Goal: Task Accomplishment & Management: Complete application form

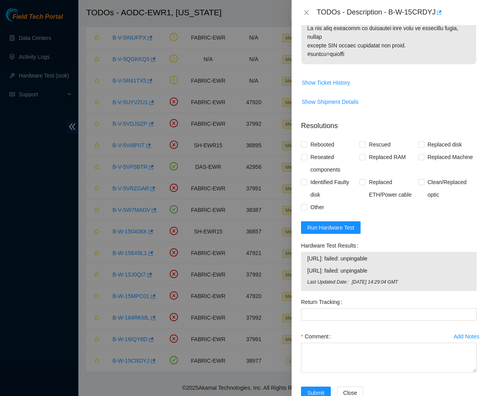
scroll to position [676, 0]
drag, startPoint x: 384, startPoint y: 269, endPoint x: 299, endPoint y: 256, distance: 86.4
click at [299, 256] on div "Hardware Test Results [URL]: failed: unpingable [URL]: failed: unpingable Last …" at bounding box center [389, 267] width 182 height 56
copy tbody "[URL]: failed: unpingable [URL]: failed: unpingable"
click at [329, 226] on span "Run Hardware Test" at bounding box center [330, 227] width 47 height 9
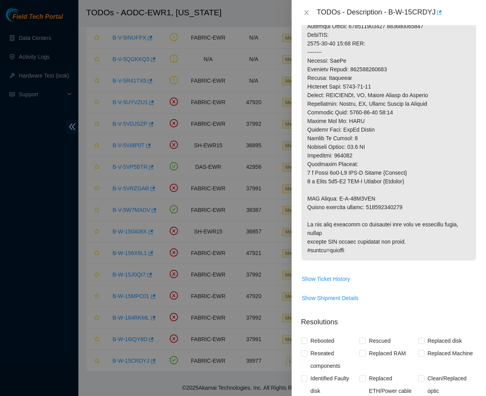
scroll to position [479, 0]
drag, startPoint x: 378, startPoint y: 197, endPoint x: 339, endPoint y: 199, distance: 39.6
copy p "B-W-15G8TTA"
drag, startPoint x: 367, startPoint y: 208, endPoint x: 405, endPoint y: 210, distance: 38.4
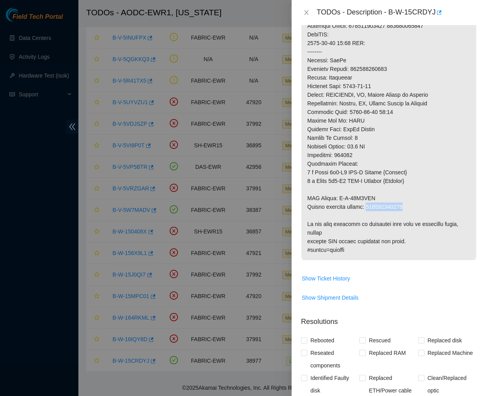
copy p "417328428045"
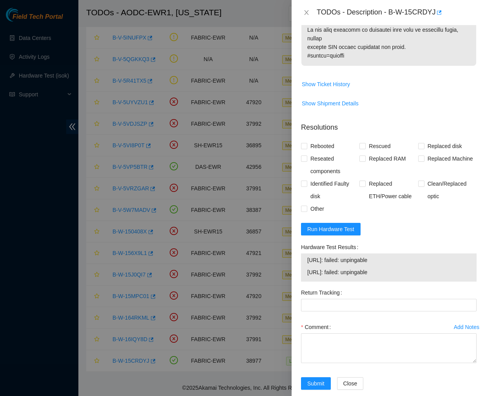
scroll to position [676, 0]
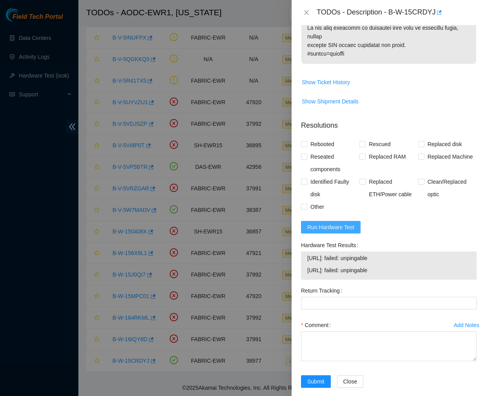
click at [334, 225] on span "Run Hardware Test" at bounding box center [330, 227] width 47 height 9
drag, startPoint x: 388, startPoint y: 269, endPoint x: 300, endPoint y: 254, distance: 89.4
click at [301, 254] on div "[URL]: failed: unpingable [URL]: failed: unpingable" at bounding box center [388, 265] width 175 height 28
copy tbody "[URL]: failed: unpingable [URL]: failed: unpingable"
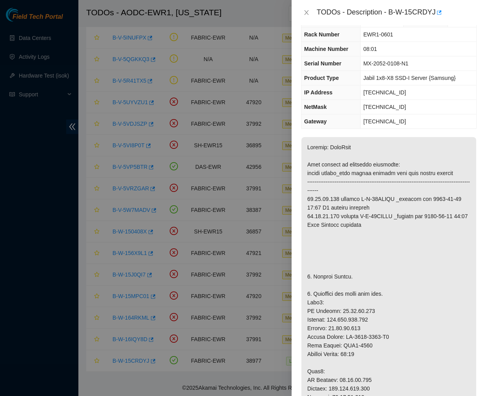
scroll to position [0, 0]
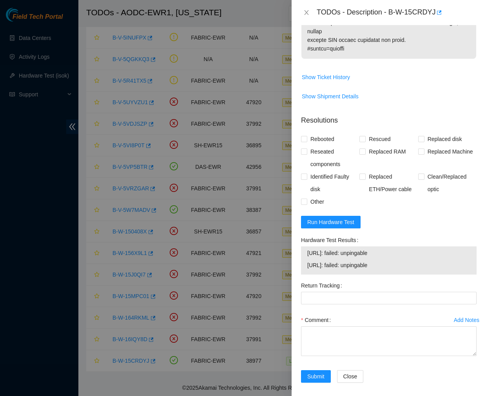
scroll to position [686, 0]
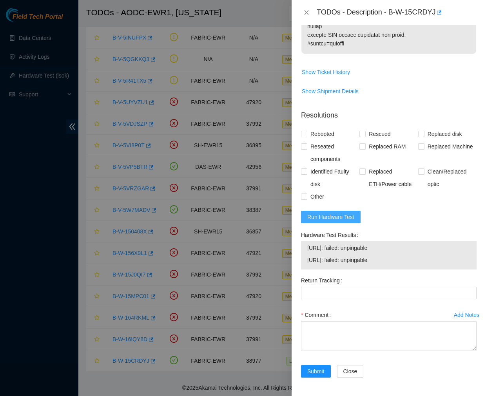
click at [341, 213] on span "Run Hardware Test" at bounding box center [330, 217] width 47 height 9
drag, startPoint x: 372, startPoint y: 258, endPoint x: 301, endPoint y: 247, distance: 72.4
click at [301, 247] on div "[URL]: passed: ok [URL]: passed: ok" at bounding box center [388, 255] width 175 height 28
copy tbody "[URL]: passed: ok [URL]: passed: ok"
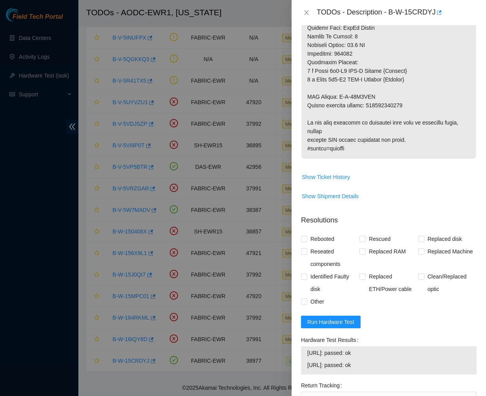
scroll to position [580, 0]
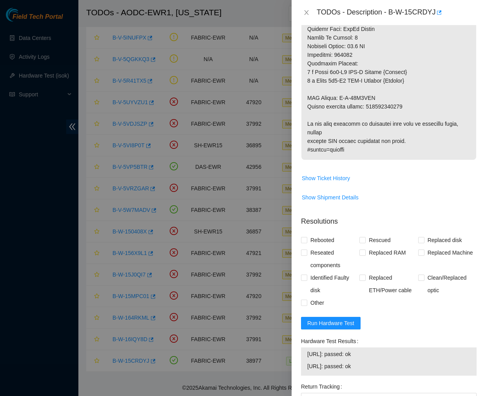
drag, startPoint x: 382, startPoint y: 235, endPoint x: 388, endPoint y: 159, distance: 76.6
click at [388, 159] on div "Problem Type Hardware Sub Type Tier 1 Rack Number EWR1-0601 Machine Number 08:0…" at bounding box center [388, 210] width 194 height 371
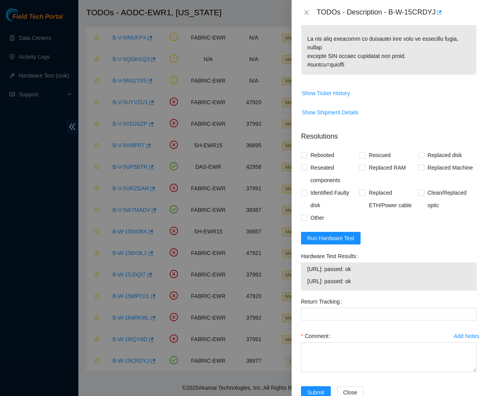
scroll to position [665, 0]
click at [418, 166] on input "Replaced Machine" at bounding box center [420, 166] width 5 height 5
checkbox input "true"
click at [303, 154] on input "Rebooted" at bounding box center [303, 154] width 5 height 5
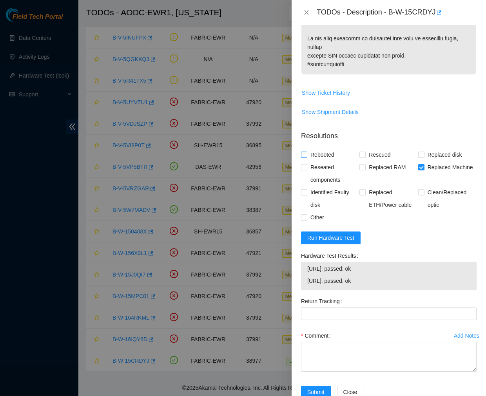
checkbox input "true"
click at [302, 167] on input "Reseated components" at bounding box center [303, 166] width 5 height 5
checkbox input "true"
click at [312, 350] on textarea "Comment" at bounding box center [388, 357] width 175 height 30
paste textarea "Ticket #: B-W-15CRDYJ - Ran hardware test: [URL]: failed: unpingable [URL]: fai…"
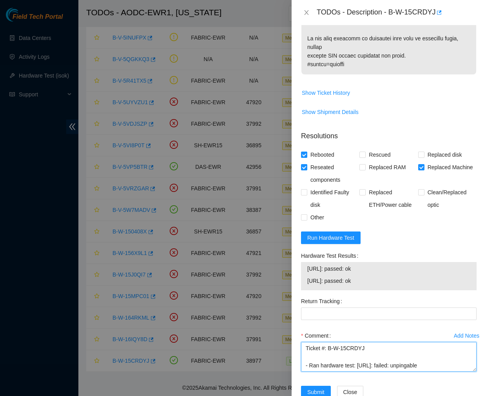
scroll to position [110, 0]
click at [345, 367] on textarea "Ticket #: B-W-15CRDYJ - Ran hardware test: [URL]: failed: unpingable [URL]: fai…" at bounding box center [388, 357] width 175 height 30
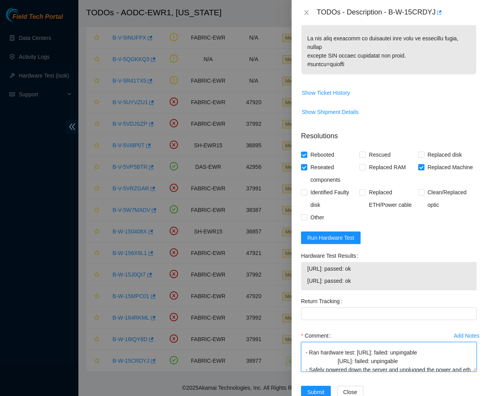
click at [335, 364] on textarea "Ticket #: B-W-15CRDYJ - Ran hardware test: [URL]: failed: unpingable [URL]: fai…" at bounding box center [388, 357] width 175 height 30
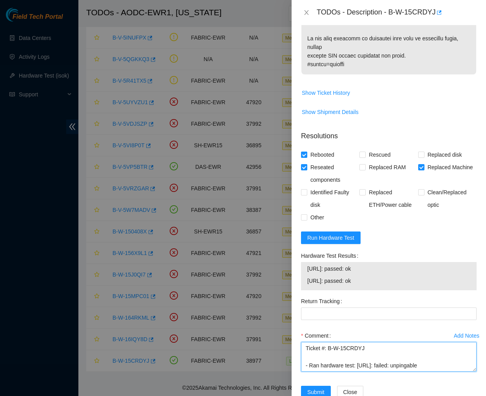
type textarea "Ticket #: B-W-15CRDYJ - Ran hardware test: [URL]: failed: unpingable [URL]: fai…"
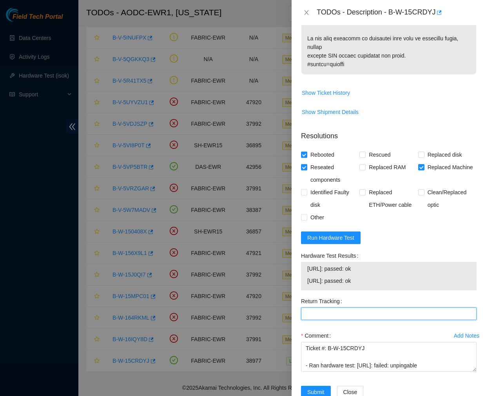
click at [351, 314] on Tracking "Return Tracking" at bounding box center [388, 313] width 175 height 13
paste Tracking "417328428045"
type Tracking "417328428045"
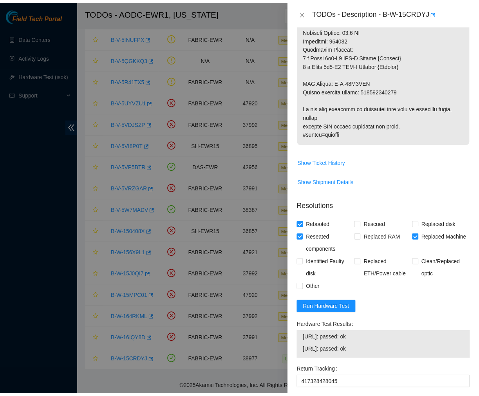
scroll to position [686, 0]
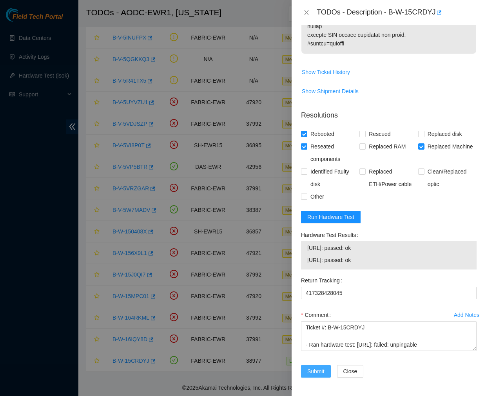
click at [310, 371] on span "Submit" at bounding box center [315, 371] width 17 height 9
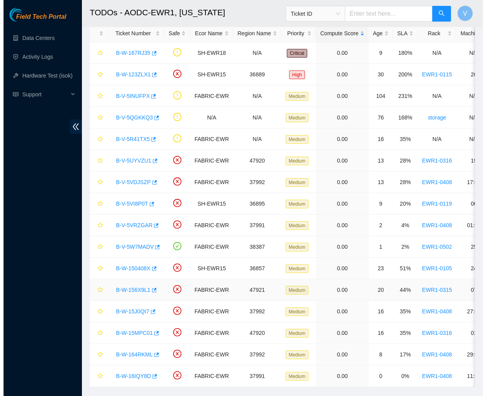
scroll to position [64, 0]
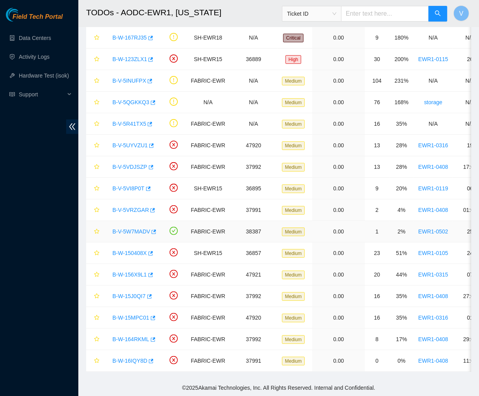
click at [130, 228] on link "B-V-5W7MADV" at bounding box center [131, 231] width 38 height 6
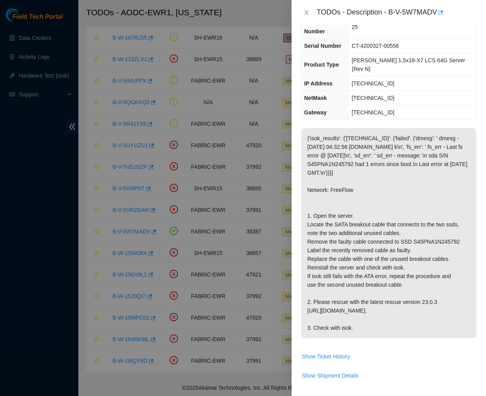
scroll to position [49, 0]
click at [414, 38] on td "CT-4200327-00556" at bounding box center [412, 45] width 127 height 14
drag, startPoint x: 388, startPoint y: 12, endPoint x: 437, endPoint y: 14, distance: 49.0
click at [437, 14] on div "TODOs - Description - B-V-5W7MADV" at bounding box center [396, 12] width 160 height 13
copy div "B-V-5W7MADV"
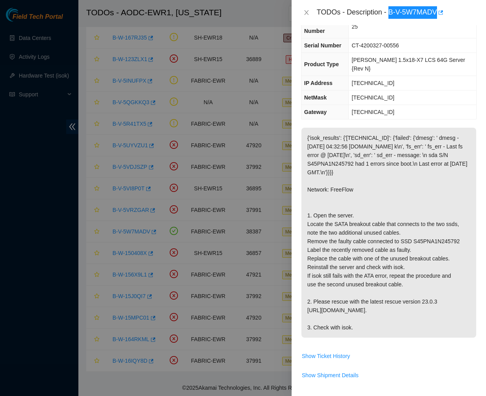
scroll to position [313, 0]
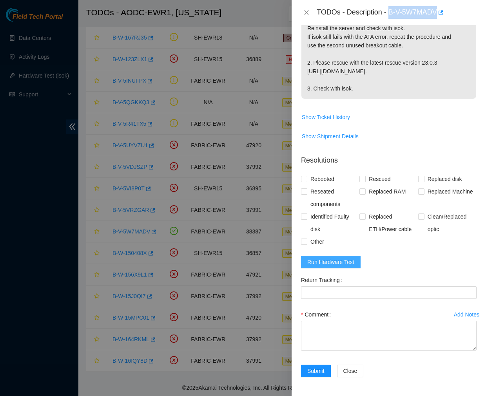
click at [329, 261] on span "Run Hardware Test" at bounding box center [330, 262] width 47 height 9
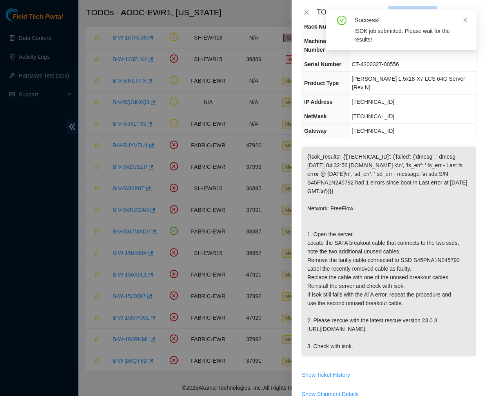
scroll to position [0, 0]
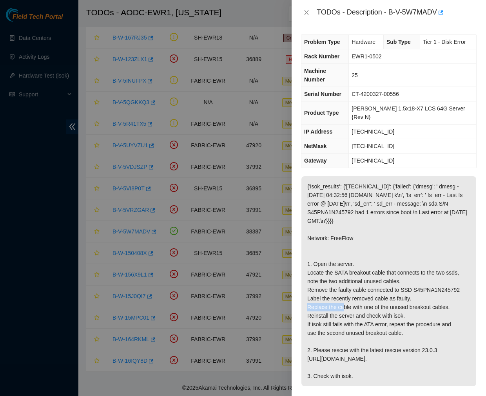
drag, startPoint x: 455, startPoint y: 297, endPoint x: 411, endPoint y: 300, distance: 43.6
click at [411, 300] on p "{'isok_results': {'[TECHNICAL_ID]': {'failed': {'dmesg': ' dmesg - [DATE] 04:32…" at bounding box center [388, 281] width 175 height 210
copy p "S45PNA1N245792"
click at [372, 186] on p "{'isok_results': {'[TECHNICAL_ID]': {'failed': {'dmesg': ' dmesg - [DATE] 04:32…" at bounding box center [388, 281] width 175 height 210
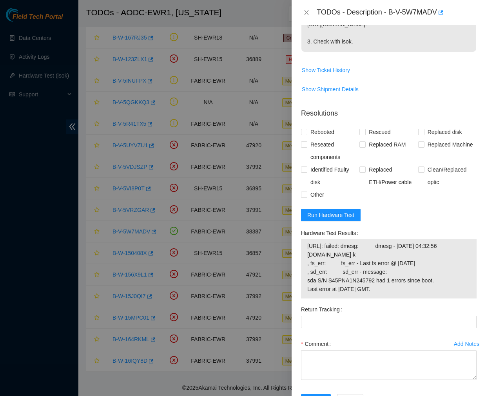
scroll to position [390, 0]
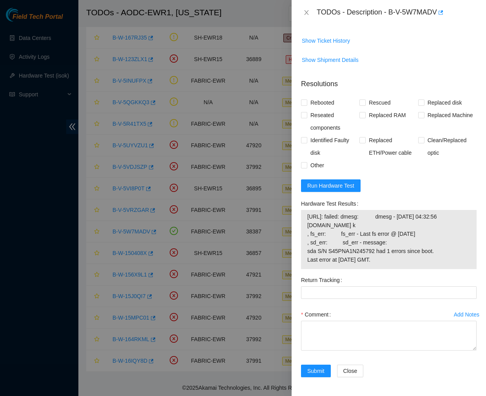
drag, startPoint x: 307, startPoint y: 215, endPoint x: 435, endPoint y: 252, distance: 133.6
click at [435, 252] on span "[URL]: failed: dmesg: dmesg - [DATE] 04:32:56 [DOMAIN_NAME] k , fs_err: fs_err …" at bounding box center [388, 238] width 163 height 52
copy span "[URL]: failed: dmesg: dmesg - [DATE] 04:32:56 [DOMAIN_NAME] k , fs_err: fs_err …"
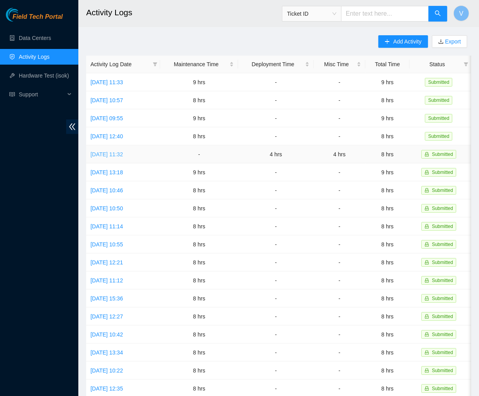
click at [123, 155] on link "[DATE] 11:32" at bounding box center [106, 154] width 33 height 6
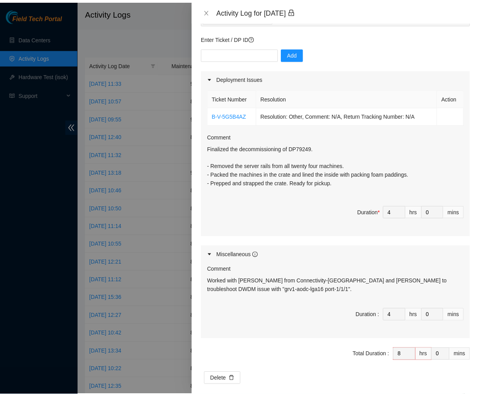
scroll to position [56, 0]
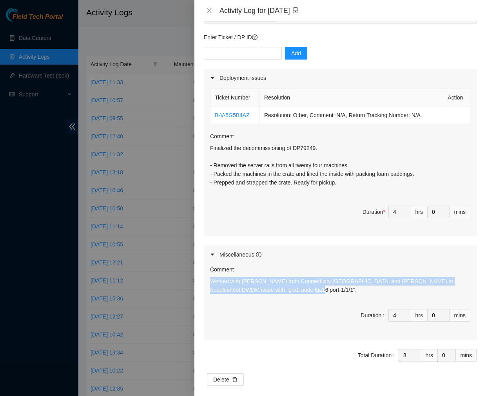
drag, startPoint x: 207, startPoint y: 277, endPoint x: 298, endPoint y: 298, distance: 93.3
click at [298, 298] on div "Comment Worked with Wojciech Bednarek from Connectivity-Americas and Jose to tr…" at bounding box center [340, 302] width 273 height 76
copy p "Worked with Wojciech Bednarek from Connectivity-Americas and Jose to troublesho…"
click at [208, 8] on icon "close" at bounding box center [209, 10] width 6 height 6
